Goal: Transaction & Acquisition: Download file/media

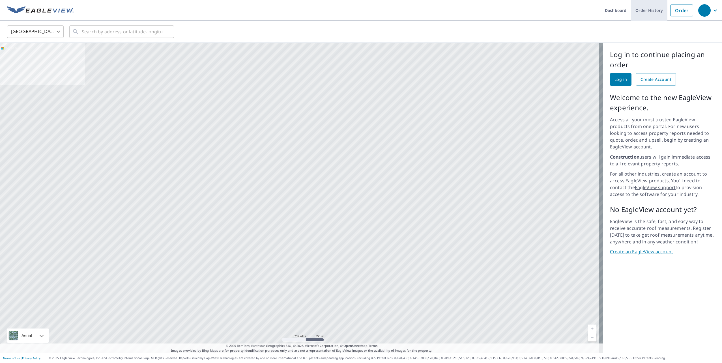
click at [641, 10] on link "Order History" at bounding box center [649, 10] width 36 height 21
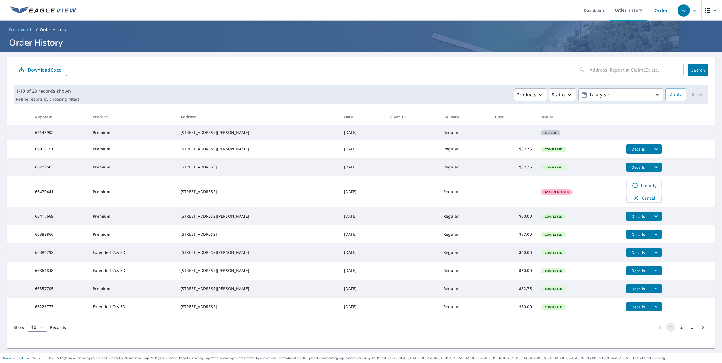
click at [543, 135] on span "Closed" at bounding box center [550, 133] width 18 height 4
click at [636, 152] on span "Details" at bounding box center [638, 149] width 17 height 5
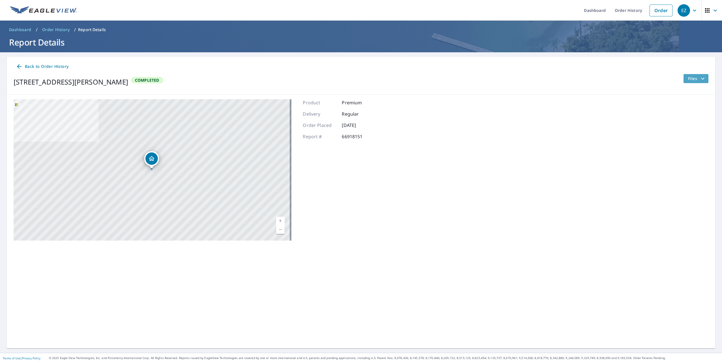
click at [691, 79] on span "Files" at bounding box center [697, 78] width 18 height 7
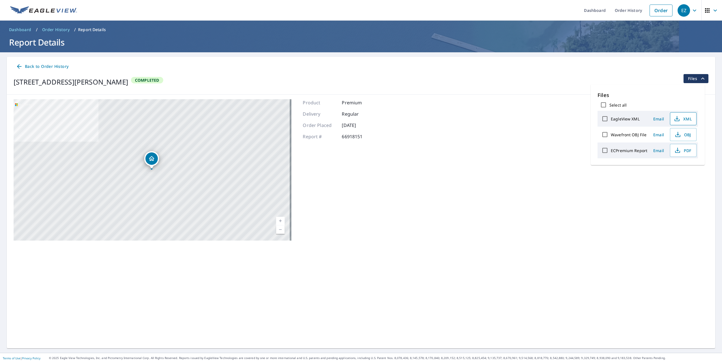
click at [678, 119] on icon "button" at bounding box center [676, 118] width 7 height 7
click at [681, 131] on button "OBJ" at bounding box center [683, 134] width 27 height 13
click at [520, 107] on div "[STREET_ADDRESS][PERSON_NAME] Aerial Road A standard road map Aerial A detailed…" at bounding box center [361, 170] width 708 height 150
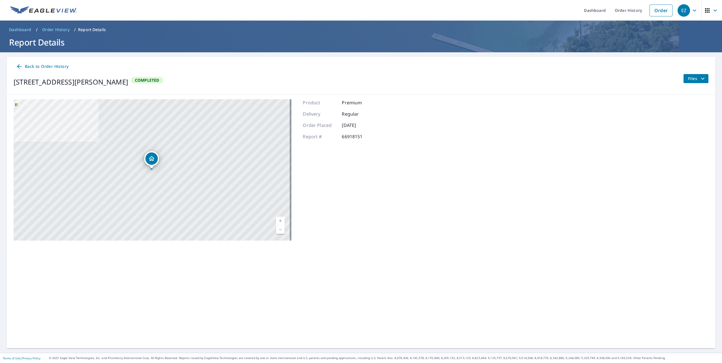
click at [699, 79] on icon "filesDropdownBtn-66918151" at bounding box center [702, 78] width 7 height 7
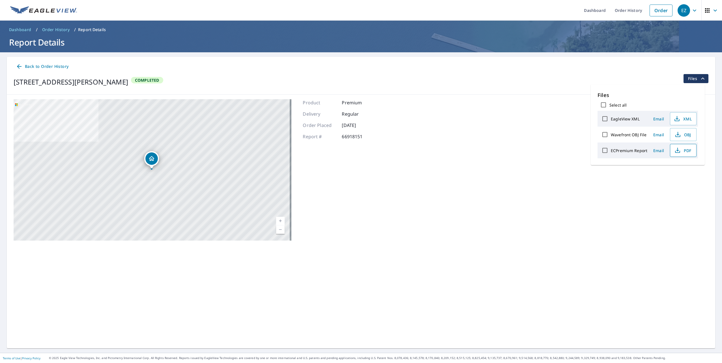
click at [679, 154] on icon "button" at bounding box center [677, 150] width 7 height 7
